Goal: Transaction & Acquisition: Subscribe to service/newsletter

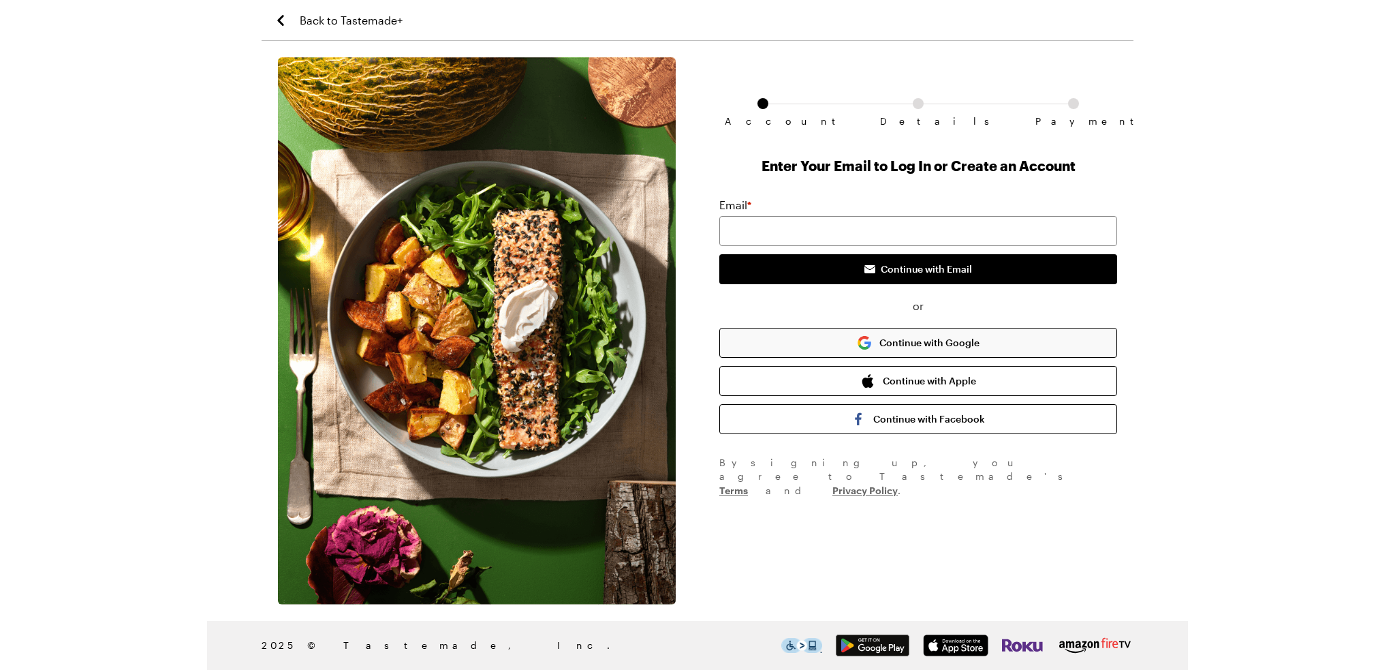
click at [951, 343] on button "Continue with Google" at bounding box center [918, 343] width 398 height 30
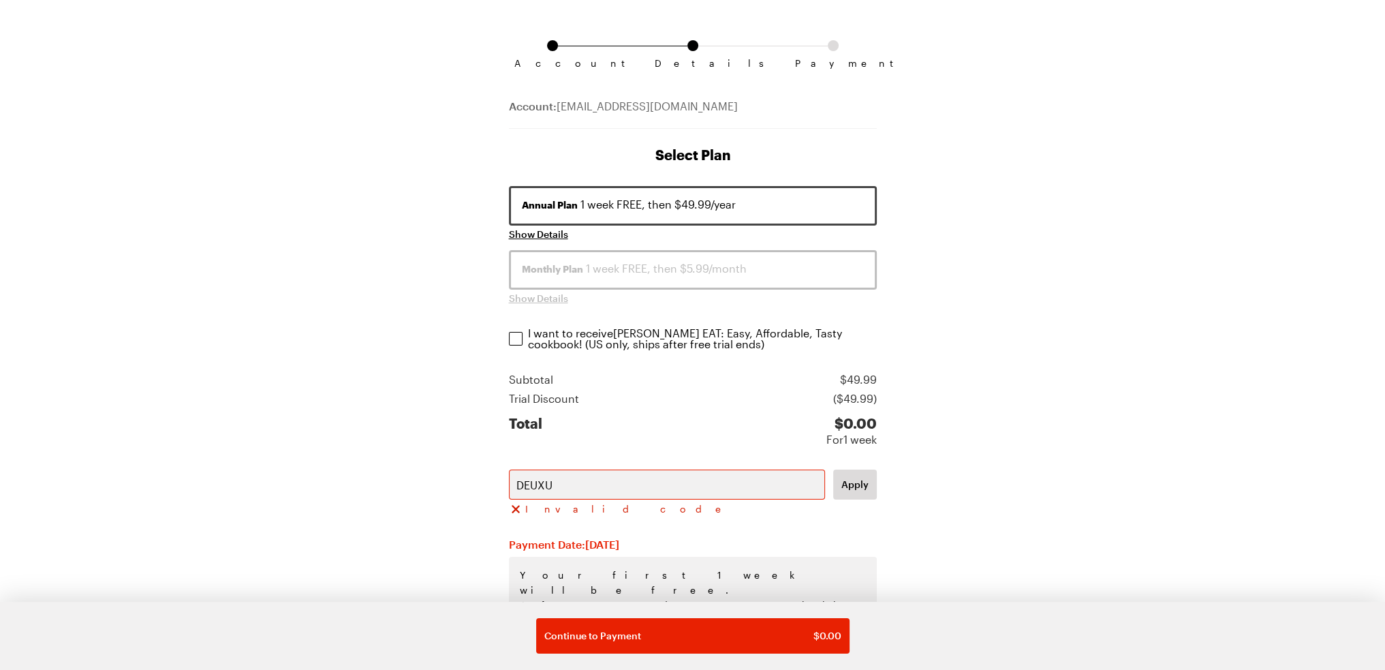
scroll to position [127, 0]
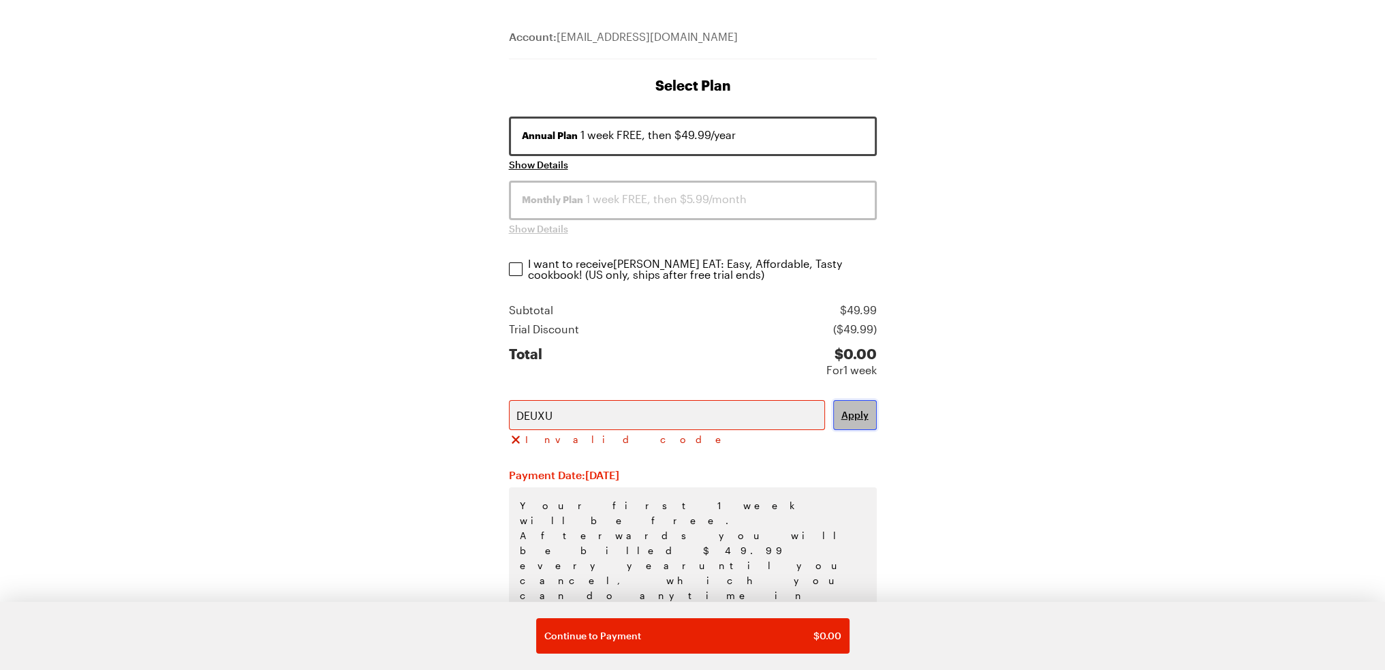
click at [853, 409] on span "Apply" at bounding box center [854, 415] width 27 height 14
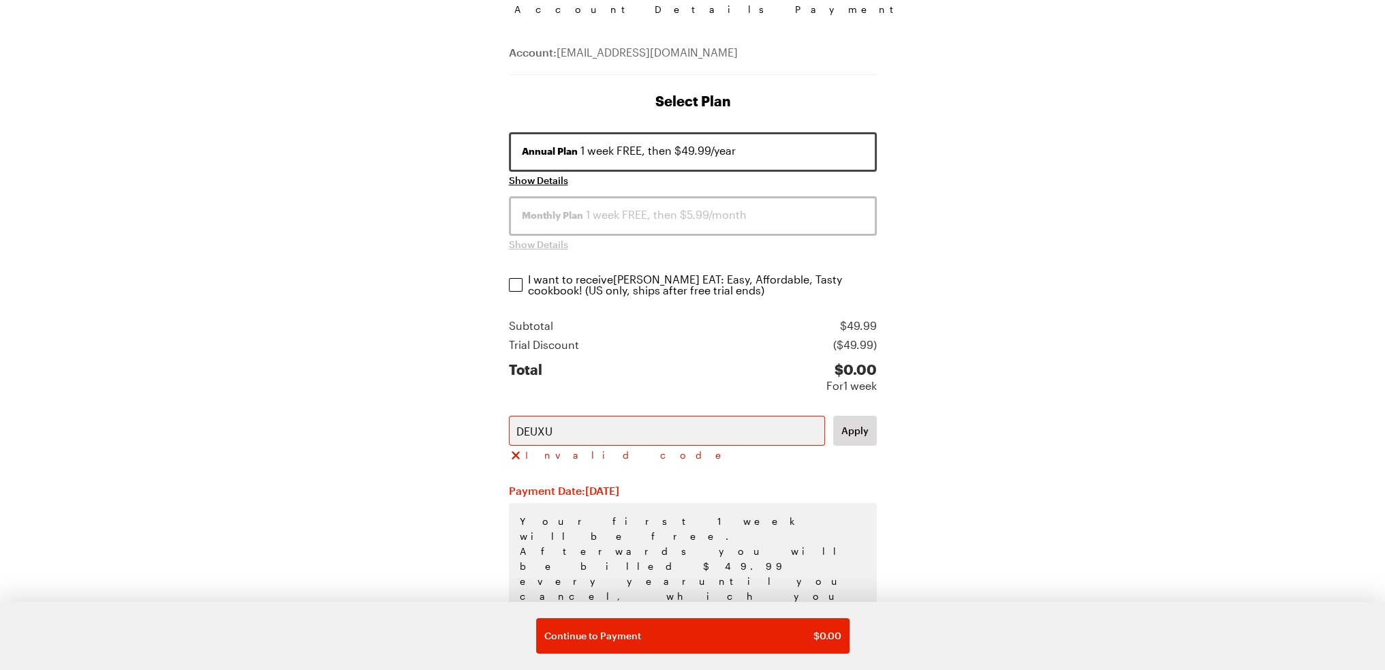
scroll to position [127, 0]
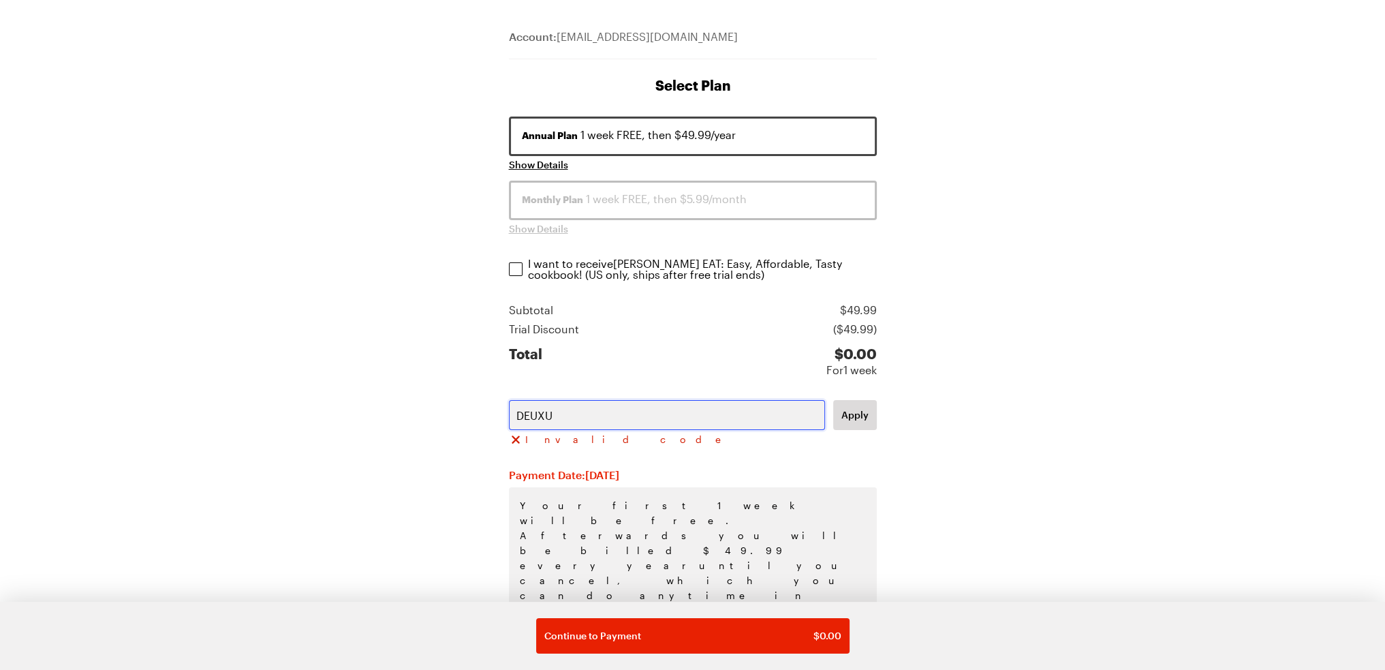
drag, startPoint x: 578, startPoint y: 420, endPoint x: 492, endPoint y: 419, distance: 85.1
click at [492, 419] on div "Account Details Payment Account: [EMAIL_ADDRESS][DOMAIN_NAME] Select Plan Annua…" at bounding box center [693, 373] width 872 height 887
paste input "CRUNCHPERK25"
type input "CRUNCHPERK25"
click at [855, 413] on span "Apply" at bounding box center [854, 415] width 27 height 14
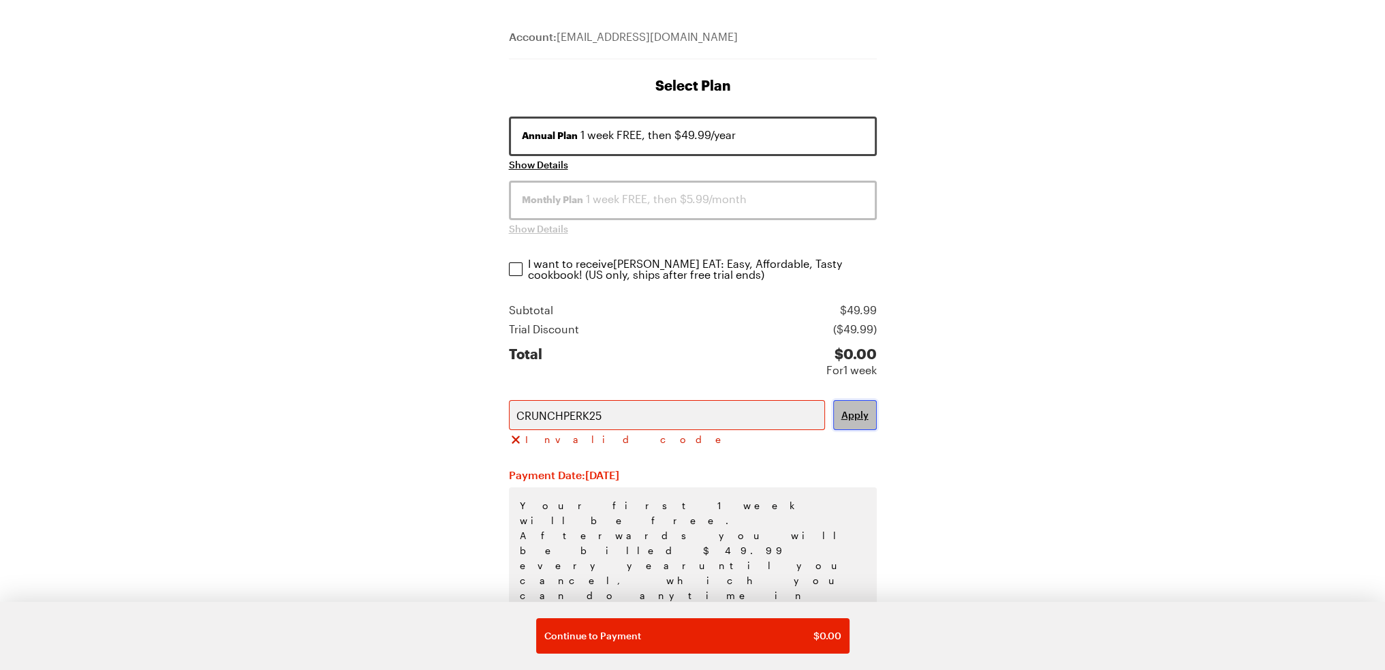
scroll to position [111, 0]
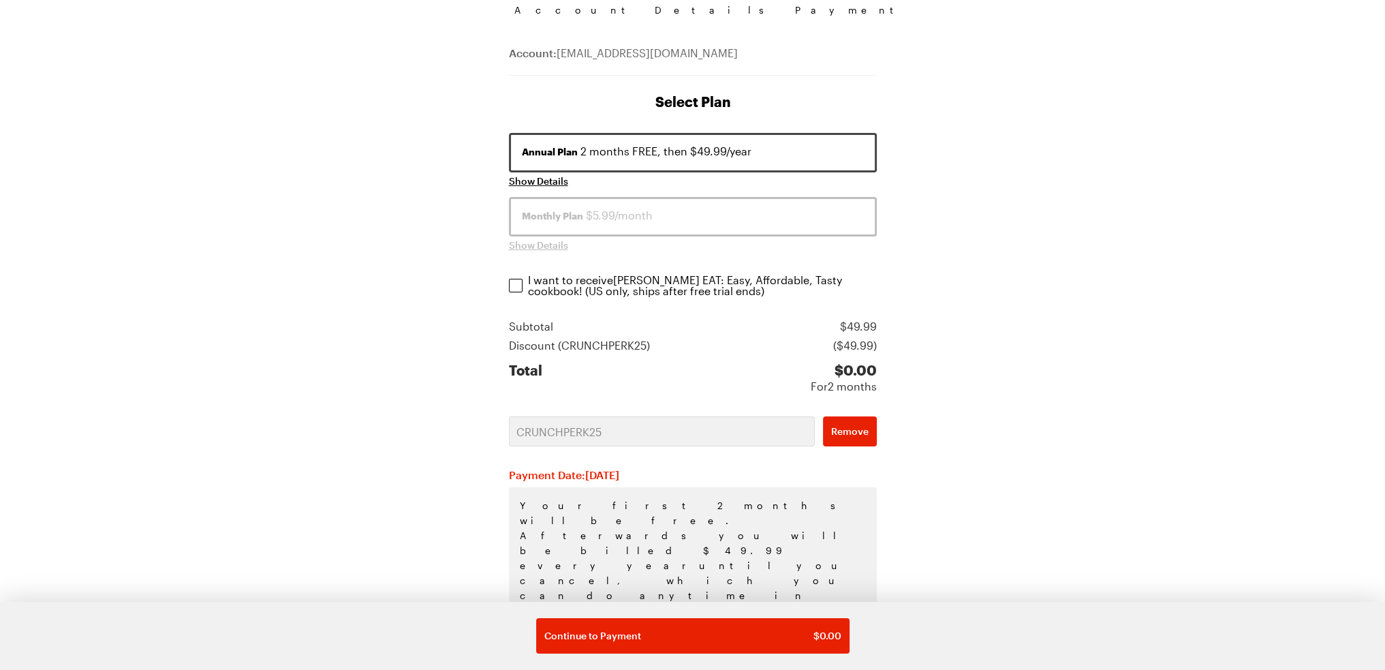
click at [550, 289] on p "I want to receive [PERSON_NAME] EAT: Easy, Affordable, Tasty cookbook ! (US onl…" at bounding box center [703, 285] width 350 height 22
click at [522, 289] on input "I want to receive [PERSON_NAME] EAT: Easy, Affordable, Tasty cookbook ! (US onl…" at bounding box center [516, 286] width 14 height 14
click at [613, 283] on p "I want to receive [PERSON_NAME] EAT: Easy, Affordable, Tasty cookbook ! (US onl…" at bounding box center [703, 285] width 350 height 22
click at [522, 283] on input "I want to receive [PERSON_NAME] EAT: Easy, Affordable, Tasty cookbook ! (US onl…" at bounding box center [516, 286] width 14 height 14
click at [518, 279] on input "I want to receive [PERSON_NAME] EAT: Easy, Affordable, Tasty cookbook ! (US onl…" at bounding box center [516, 286] width 14 height 14
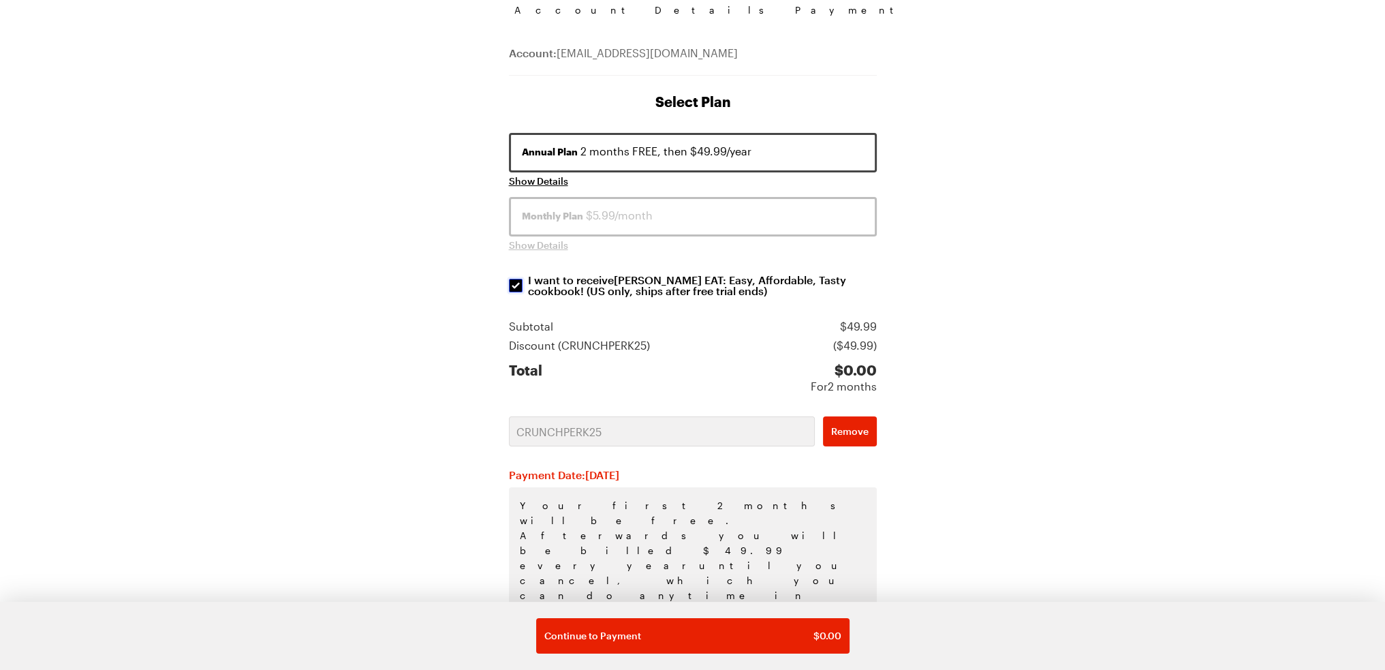
checkbox input "true"
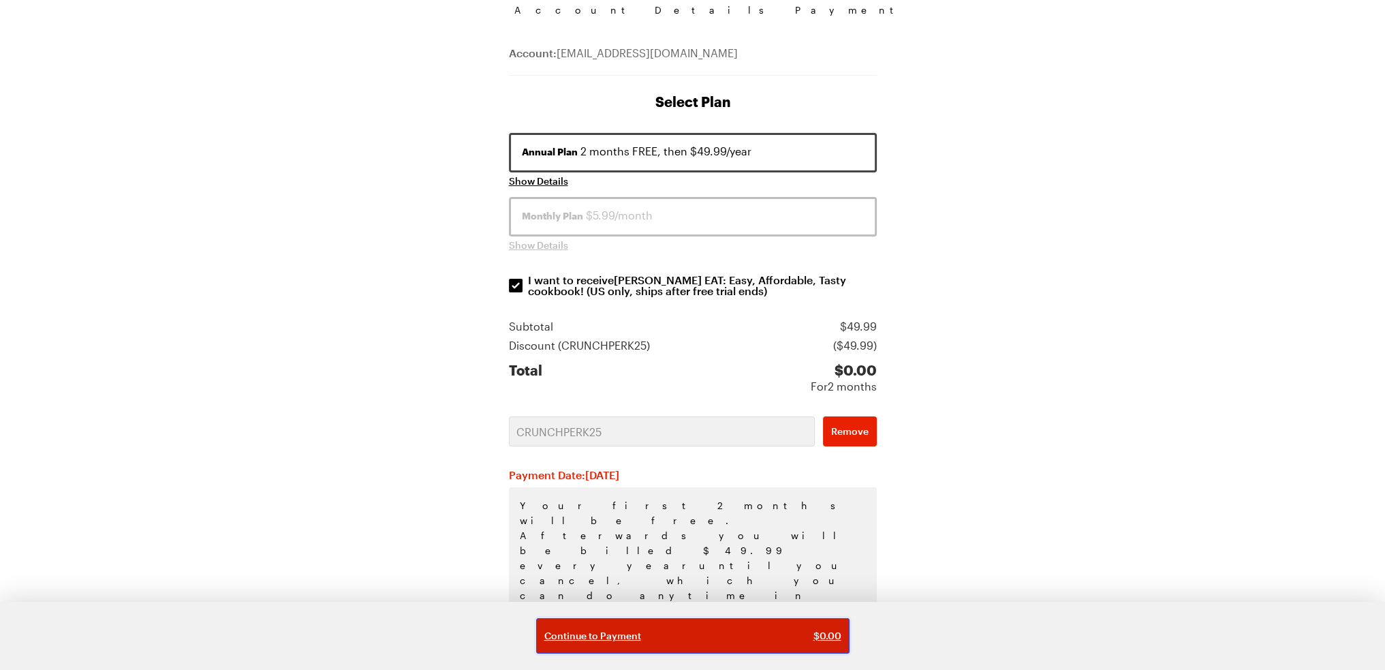
click at [633, 631] on span "Continue to Payment" at bounding box center [592, 636] width 97 height 14
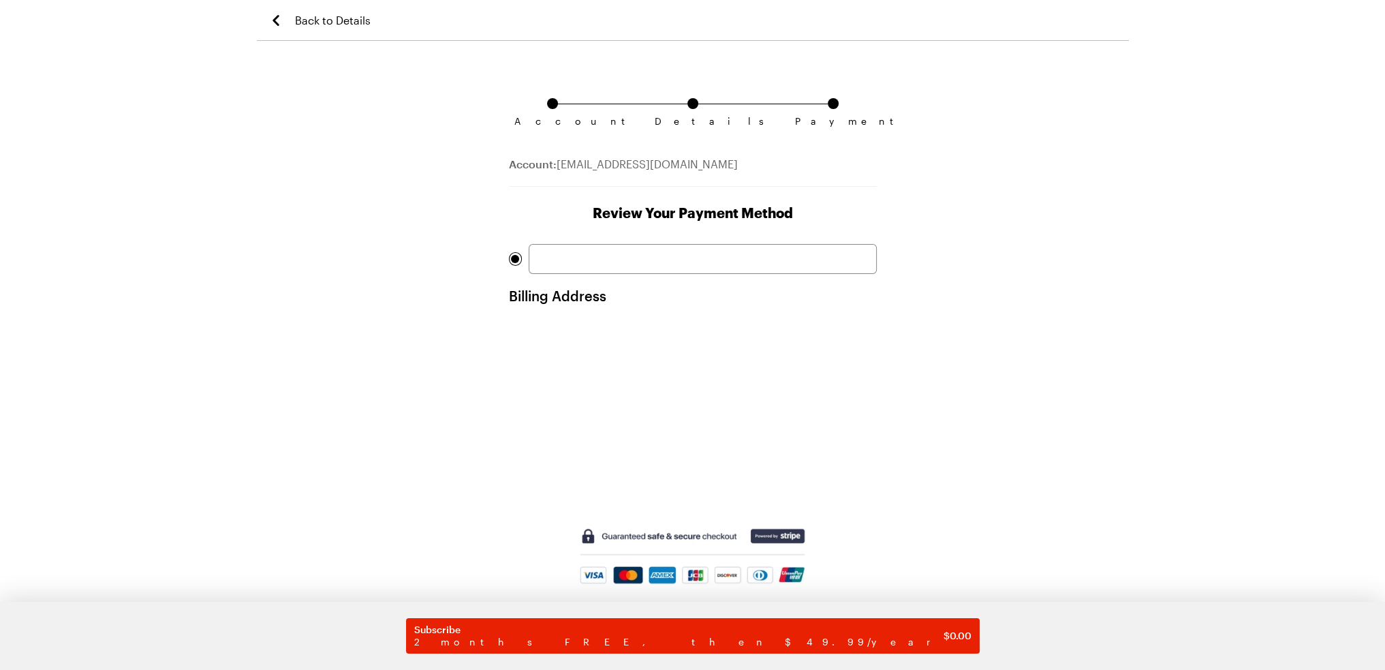
scroll to position [32, 0]
